Goal: Task Accomplishment & Management: Use online tool/utility

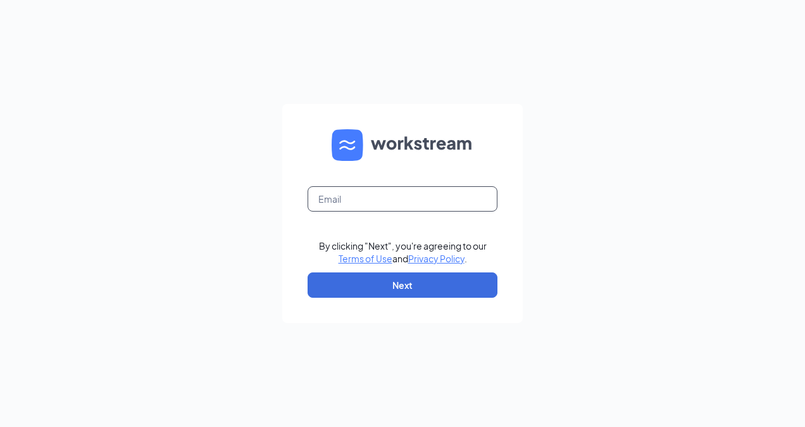
click at [355, 199] on input "text" at bounding box center [403, 198] width 190 height 25
type input "mattreinthaler@bluescoops.net"
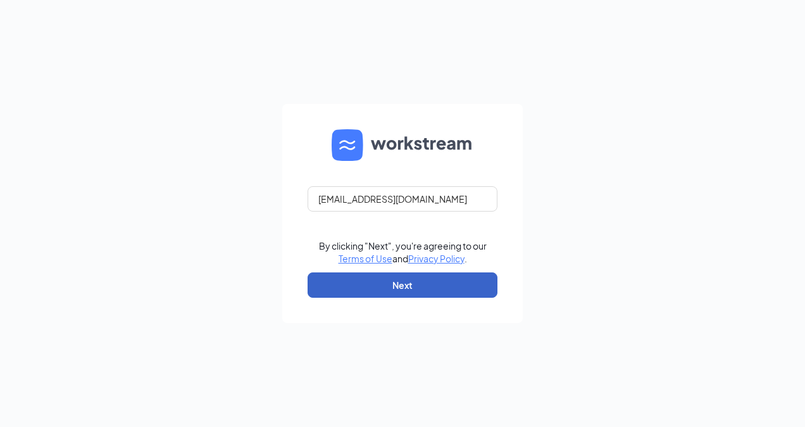
click at [387, 294] on button "Next" at bounding box center [403, 284] width 190 height 25
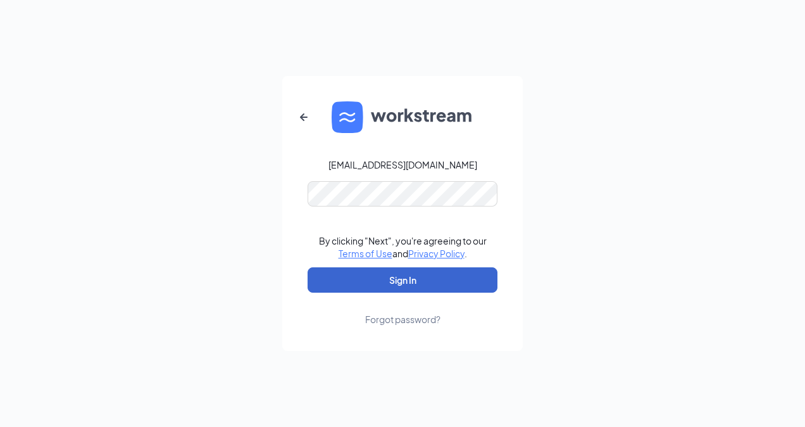
click at [396, 281] on button "Sign In" at bounding box center [403, 279] width 190 height 25
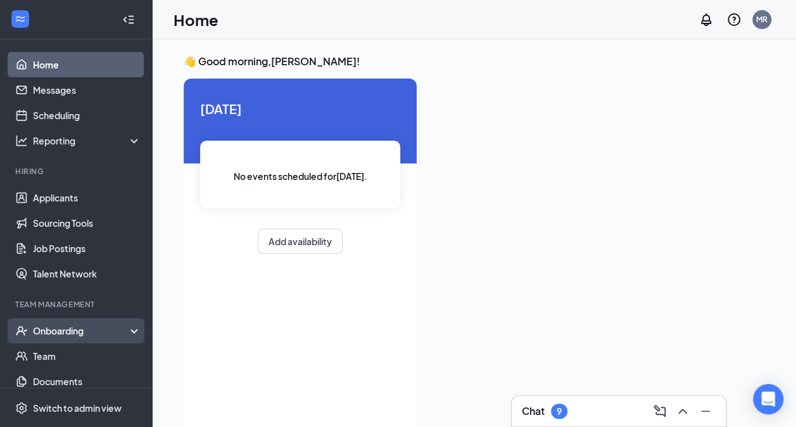
click at [65, 327] on div "Onboarding" at bounding box center [82, 330] width 98 height 13
click at [60, 358] on link "Overview" at bounding box center [87, 355] width 108 height 25
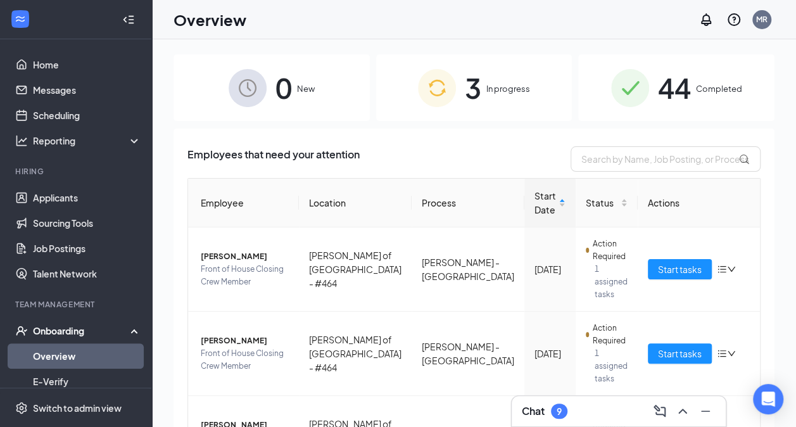
click at [550, 99] on div "3 In progress" at bounding box center [474, 87] width 196 height 66
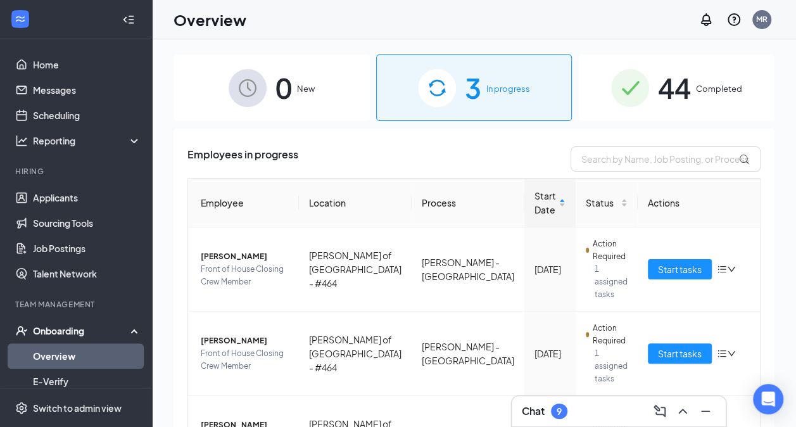
scroll to position [58, 0]
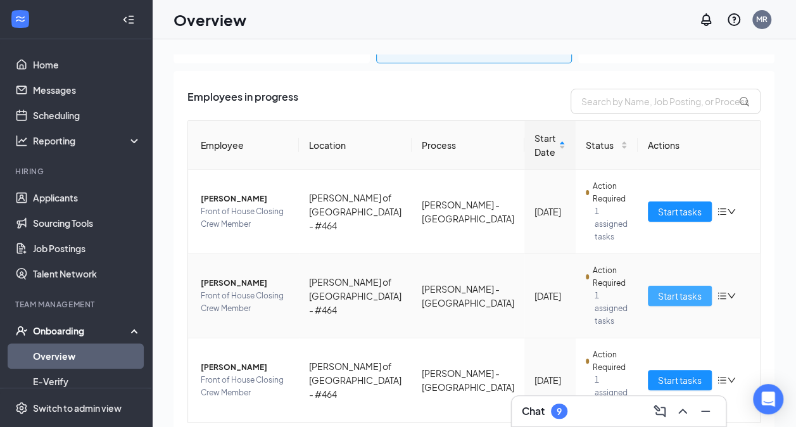
click at [658, 289] on span "Start tasks" at bounding box center [680, 296] width 44 height 14
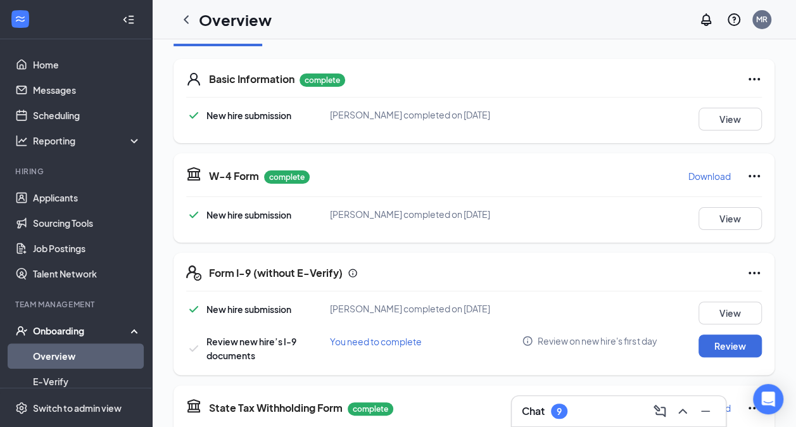
scroll to position [253, 0]
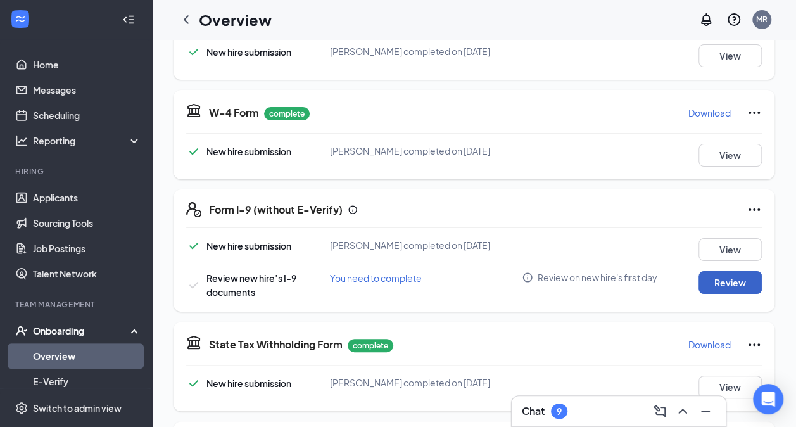
click at [714, 271] on button "Review" at bounding box center [729, 282] width 63 height 23
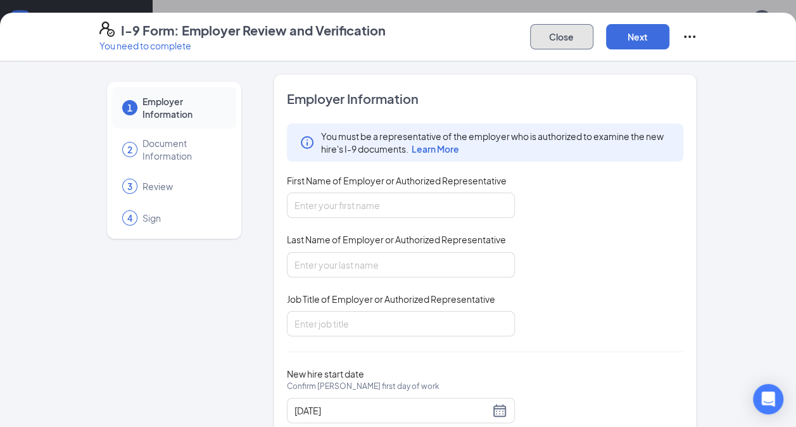
click at [549, 34] on button "Close" at bounding box center [561, 36] width 63 height 25
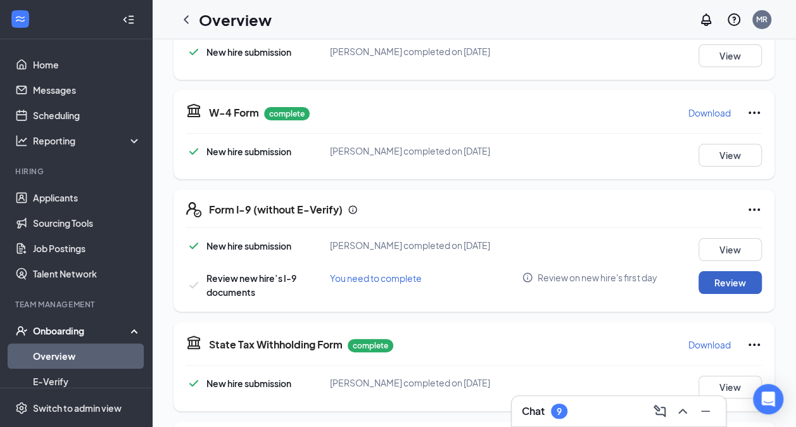
scroll to position [127, 0]
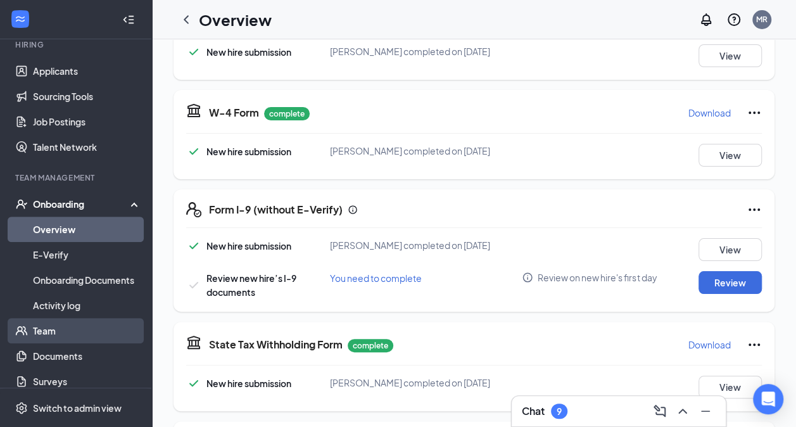
click at [84, 336] on link "Team" at bounding box center [87, 330] width 108 height 25
